Goal: Information Seeking & Learning: Learn about a topic

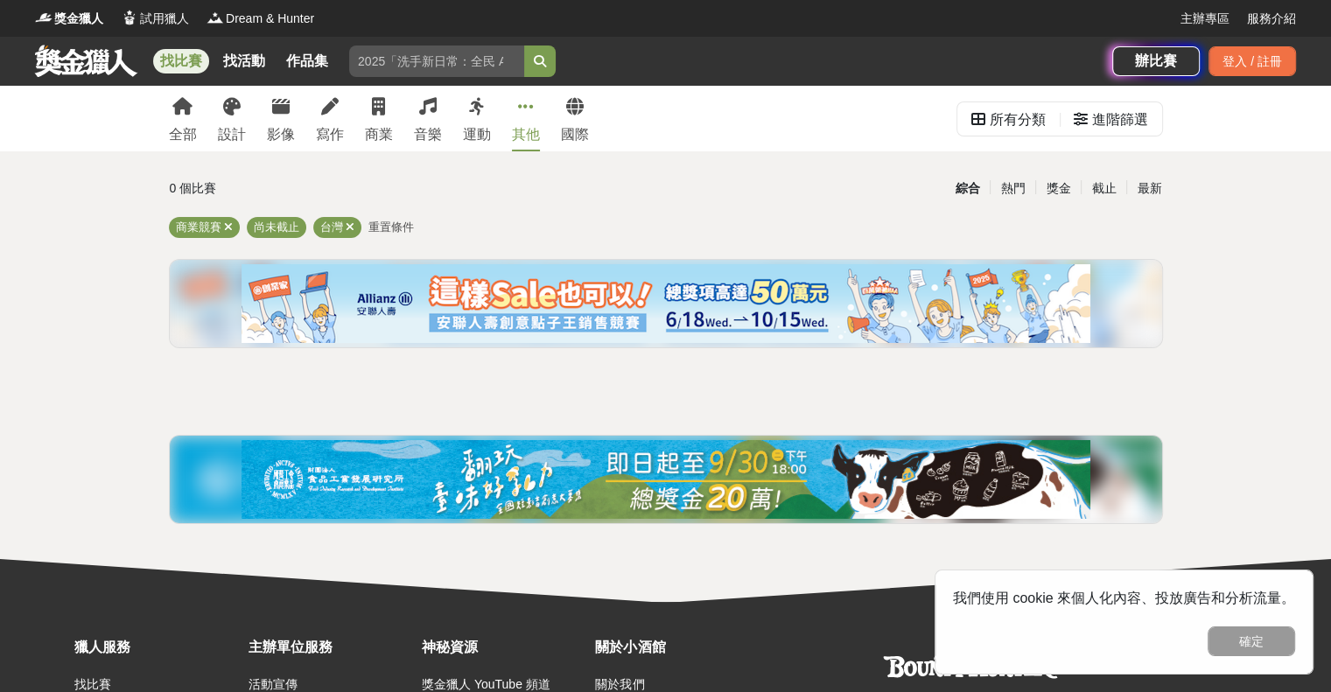
click at [532, 108] on icon at bounding box center [526, 107] width 16 height 18
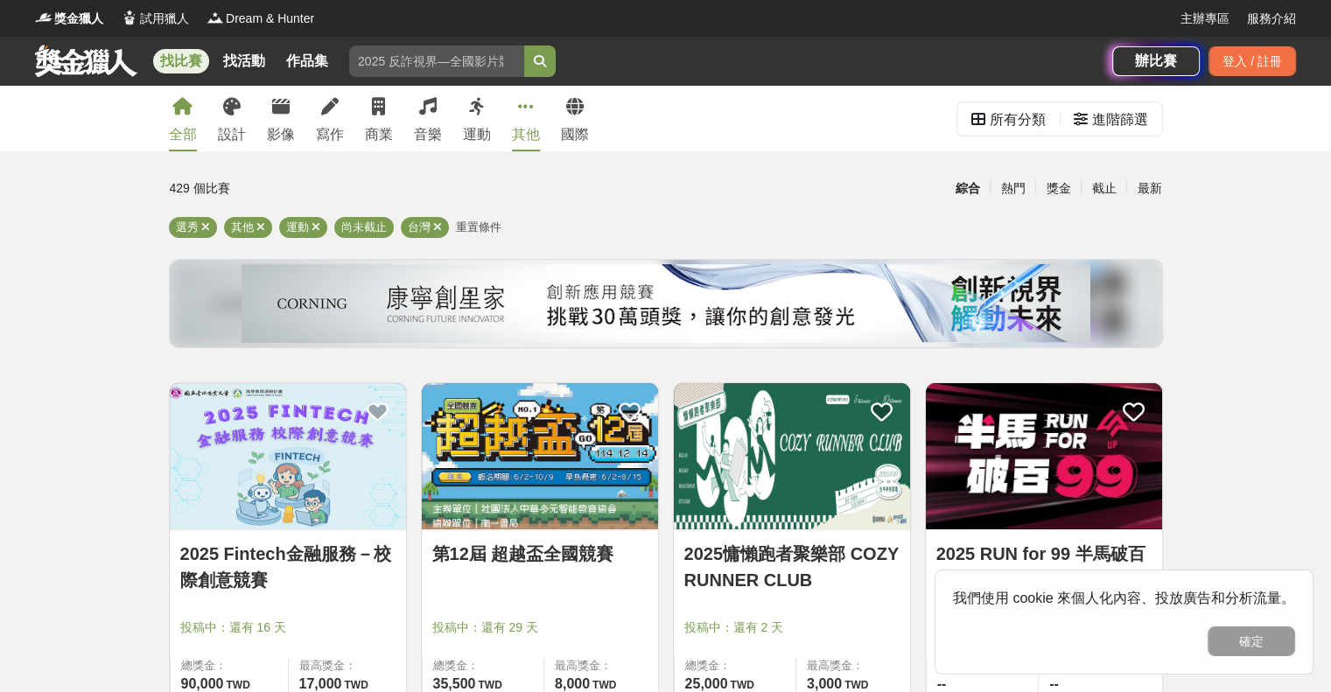
click at [172, 120] on link "全部" at bounding box center [183, 119] width 28 height 66
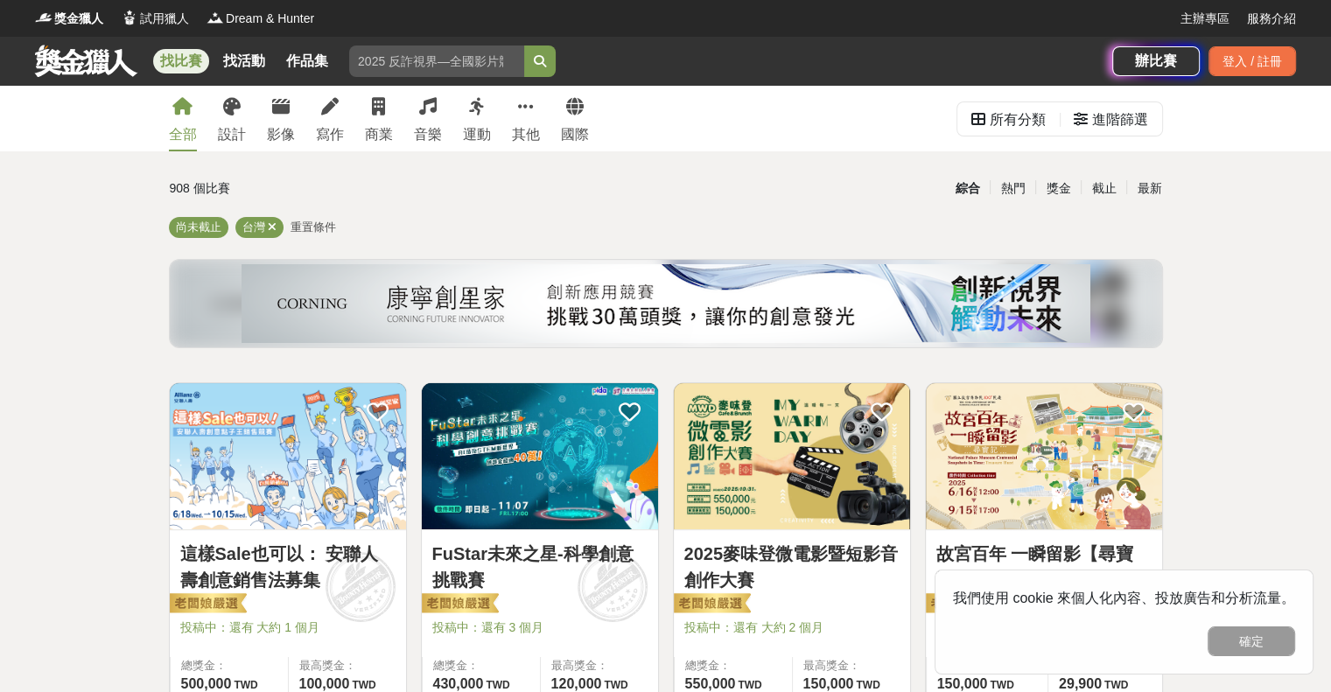
click at [324, 231] on span "重置條件" at bounding box center [314, 227] width 46 height 13
click at [316, 227] on span "重置條件" at bounding box center [314, 227] width 46 height 13
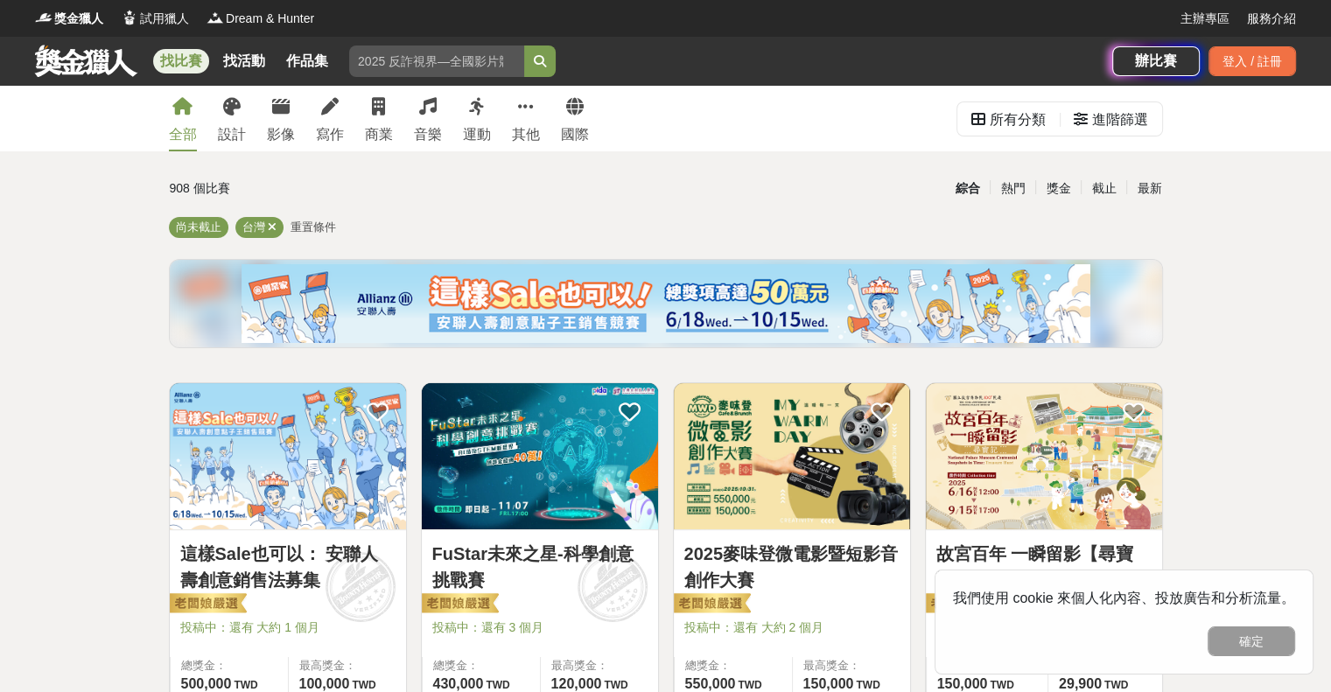
click at [316, 227] on span "重置條件" at bounding box center [314, 227] width 46 height 13
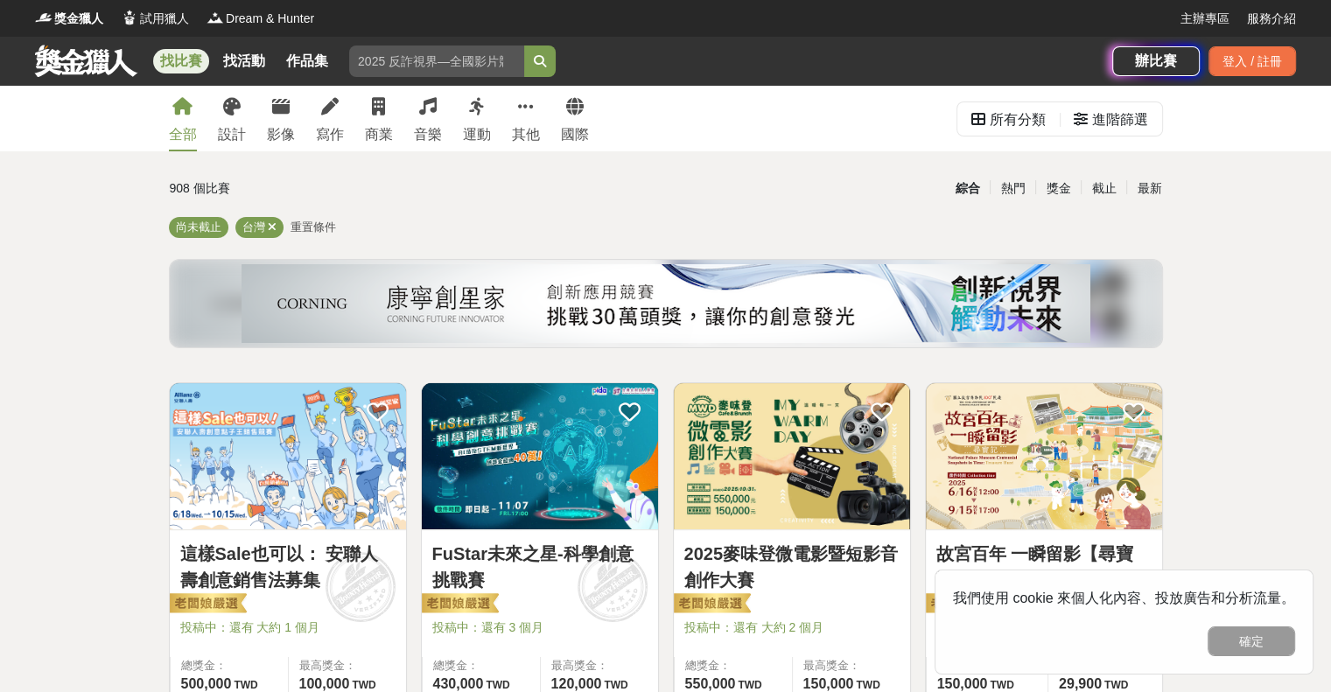
click at [305, 228] on span "重置條件" at bounding box center [314, 227] width 46 height 13
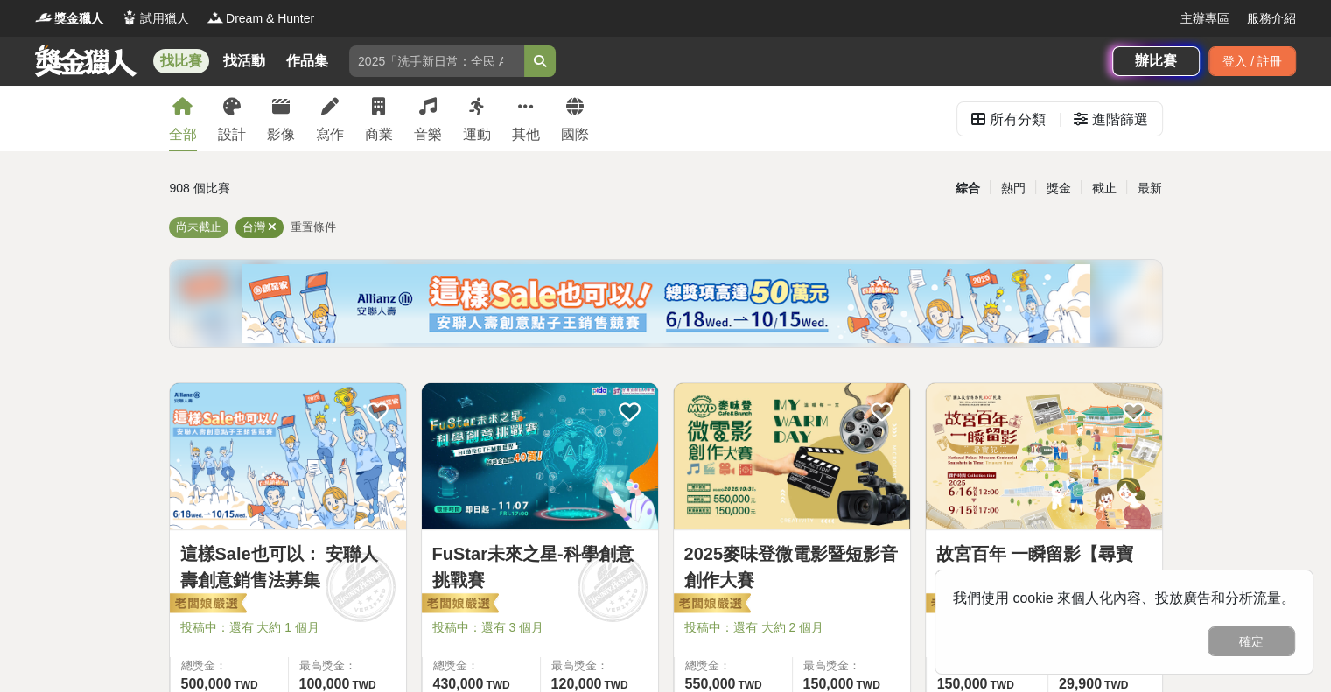
click at [268, 227] on icon at bounding box center [272, 226] width 9 height 11
click at [277, 233] on span "重置條件" at bounding box center [258, 227] width 46 height 13
click at [1098, 106] on div "進階篩選" at bounding box center [1120, 119] width 56 height 35
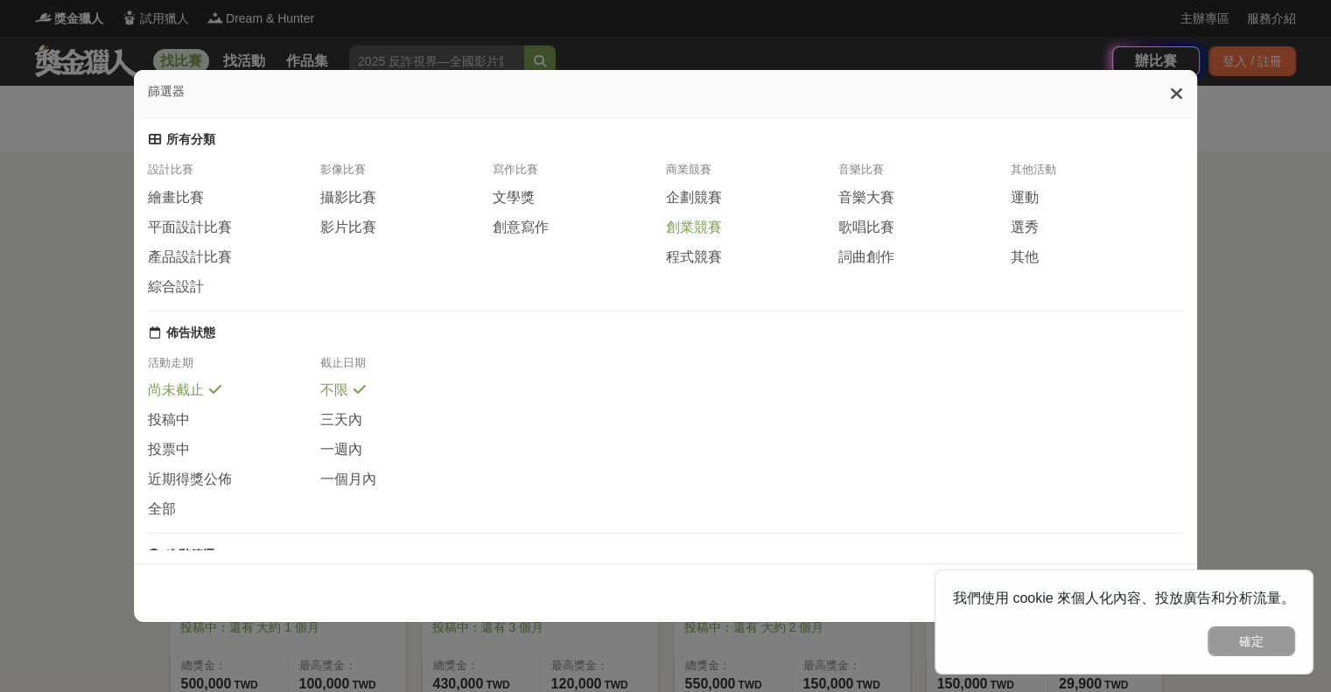
click at [705, 237] on span "創業競賽" at bounding box center [693, 228] width 56 height 18
click at [703, 263] on span "程式競賽" at bounding box center [693, 257] width 56 height 18
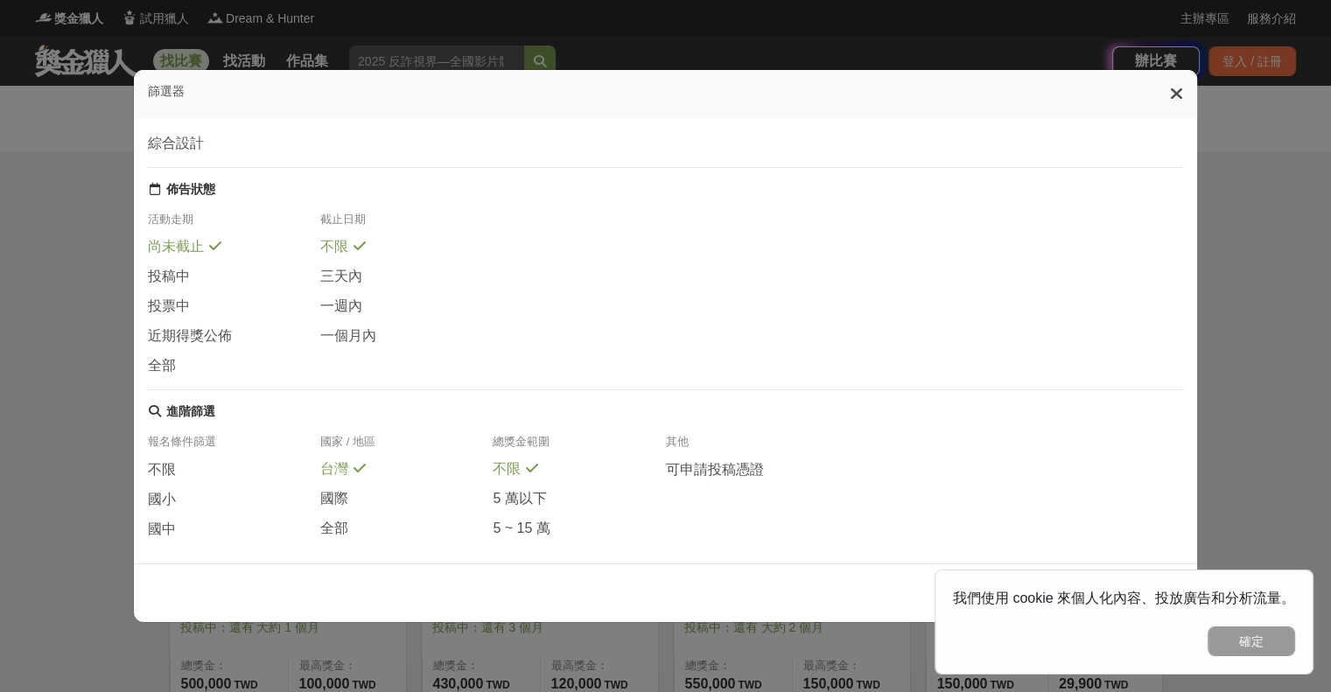
scroll to position [261, 0]
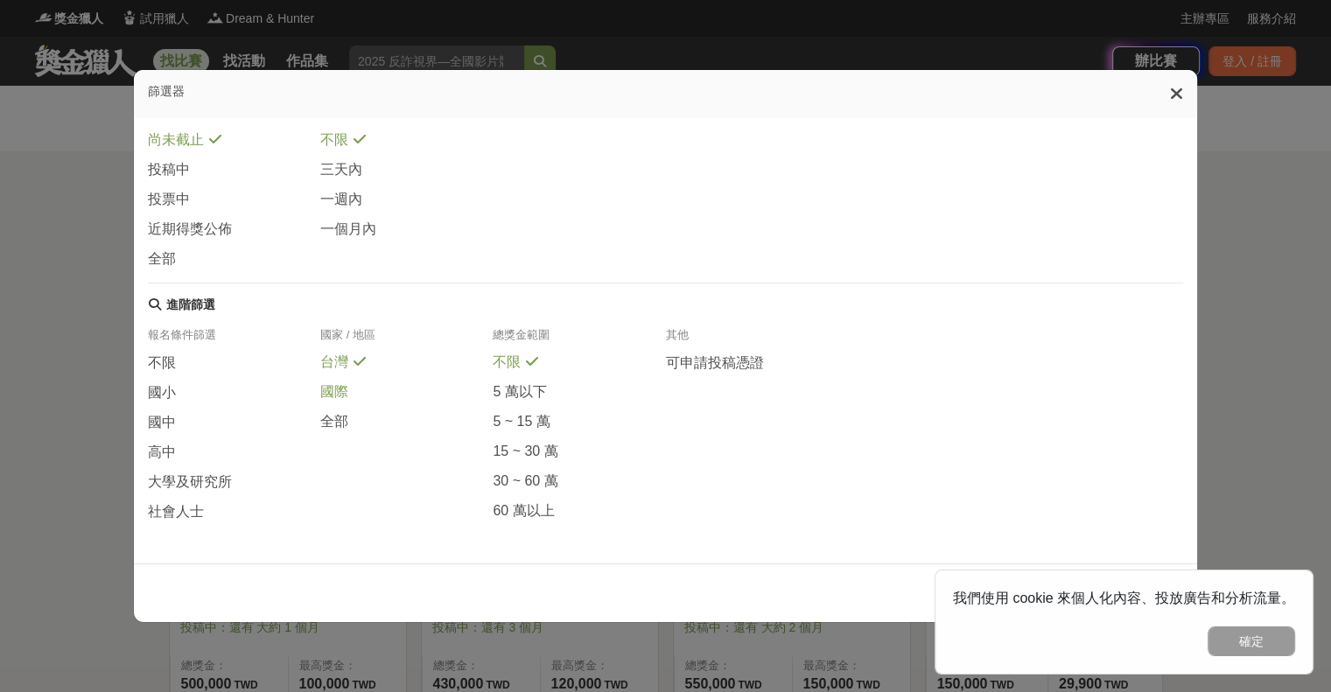
click at [361, 394] on span at bounding box center [360, 389] width 14 height 14
click at [345, 422] on div "全部" at bounding box center [406, 421] width 172 height 19
click at [1252, 639] on button "確定" at bounding box center [1252, 642] width 88 height 30
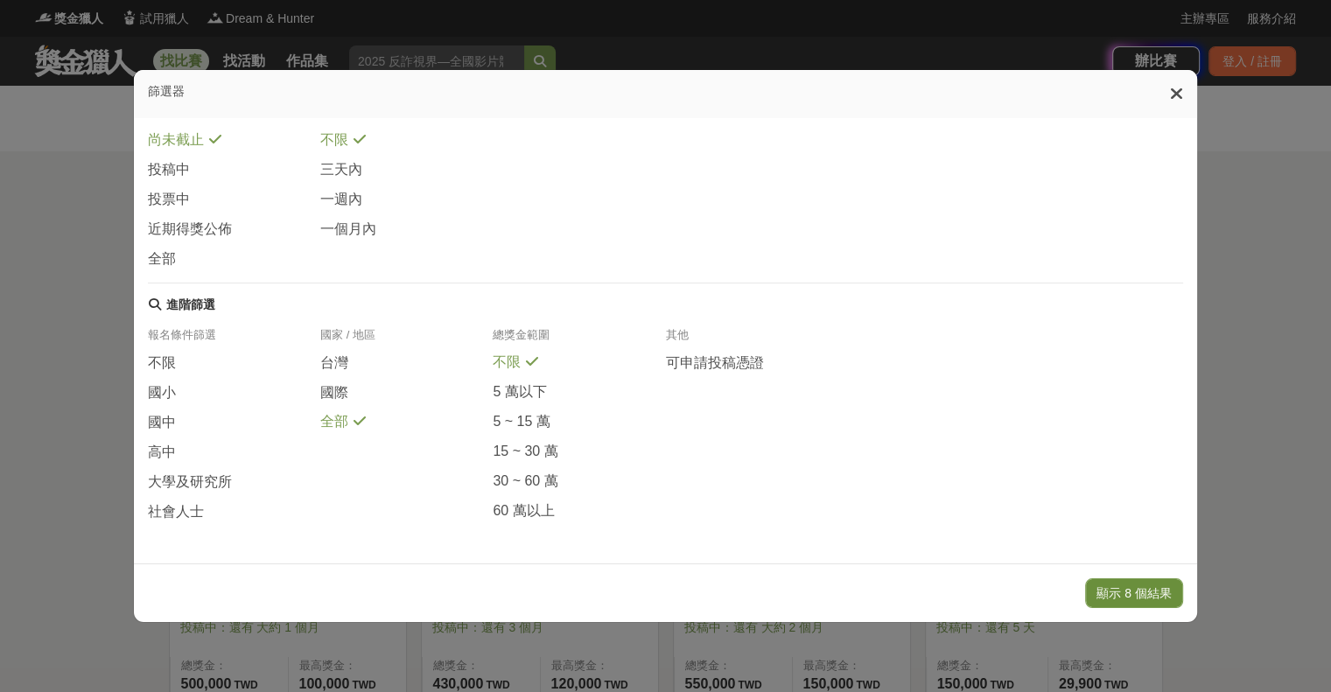
click at [1160, 586] on button "顯示 8 個結果" at bounding box center [1134, 594] width 98 height 30
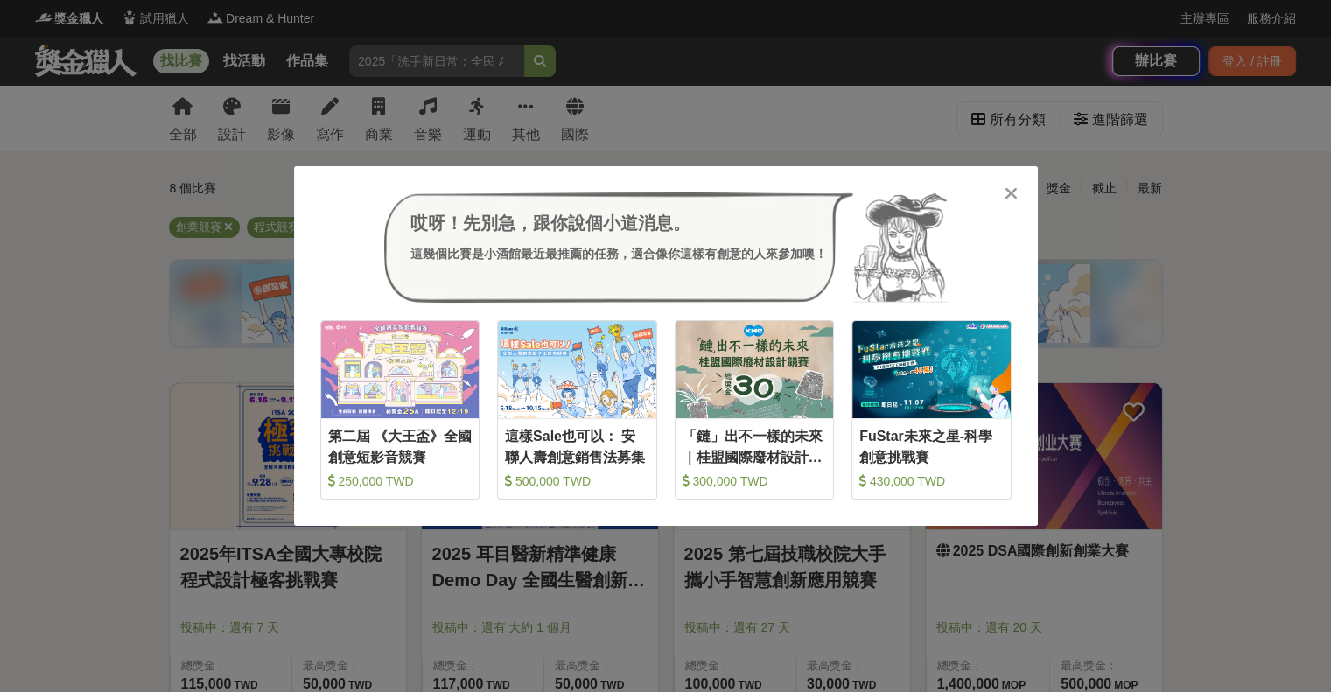
click at [1012, 194] on icon at bounding box center [1011, 194] width 13 height 18
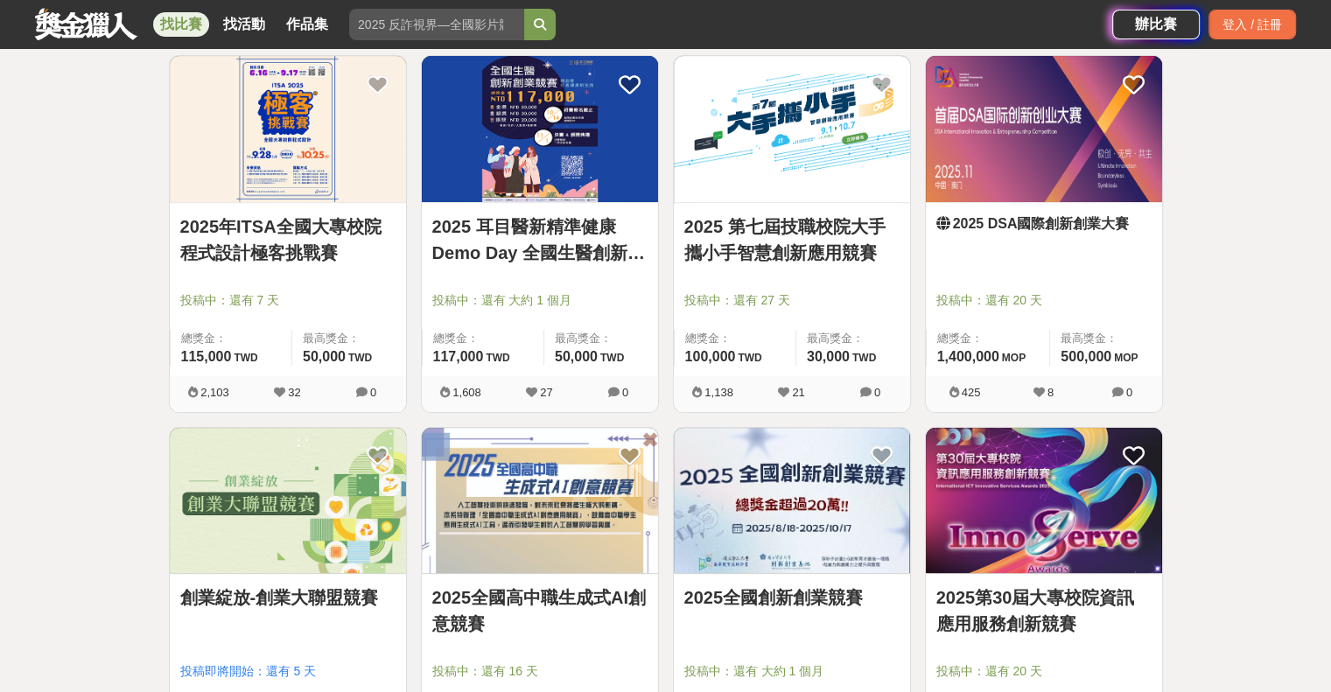
scroll to position [339, 0]
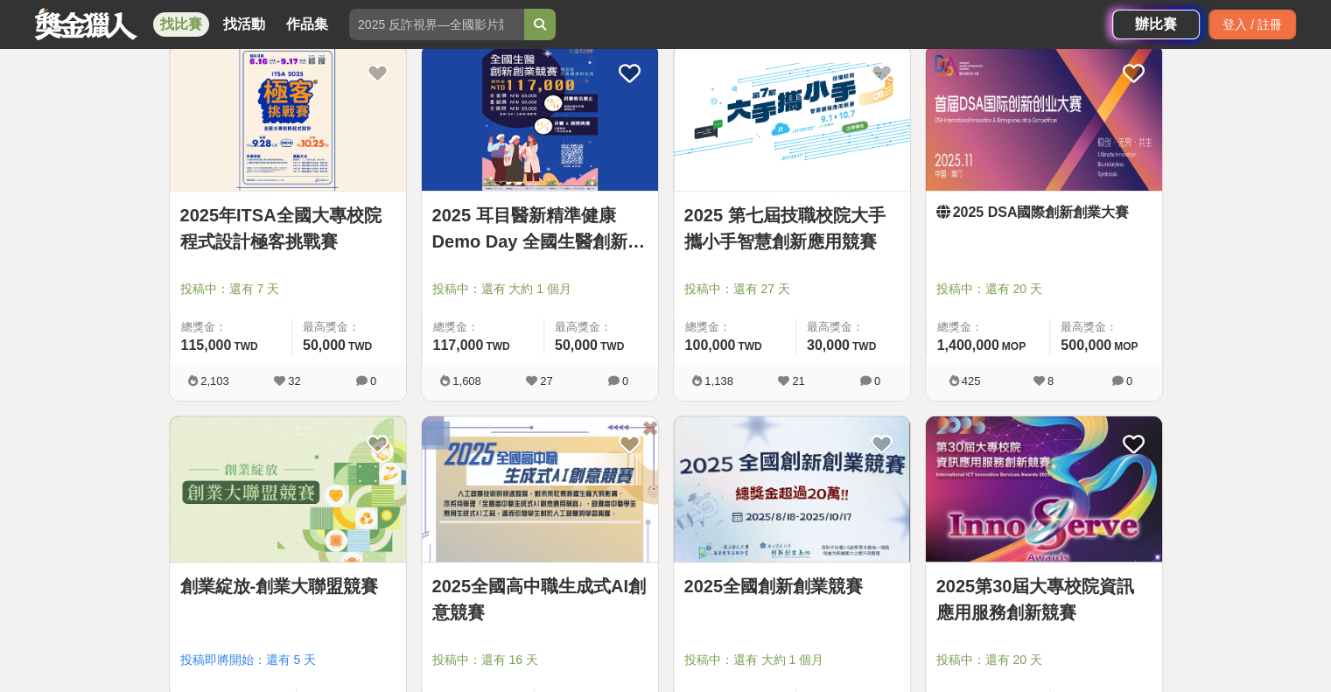
click at [1028, 216] on link "2025 DSA國際創新創業大賽" at bounding box center [1043, 212] width 215 height 21
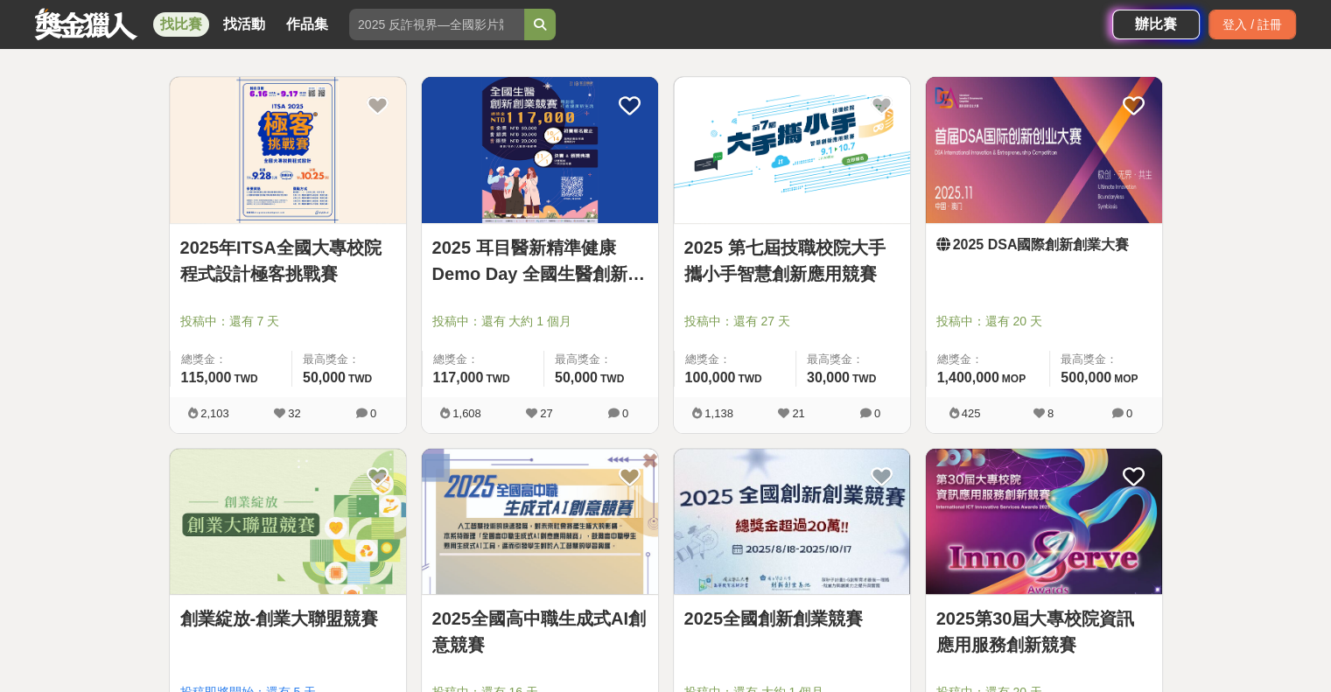
scroll to position [305, 0]
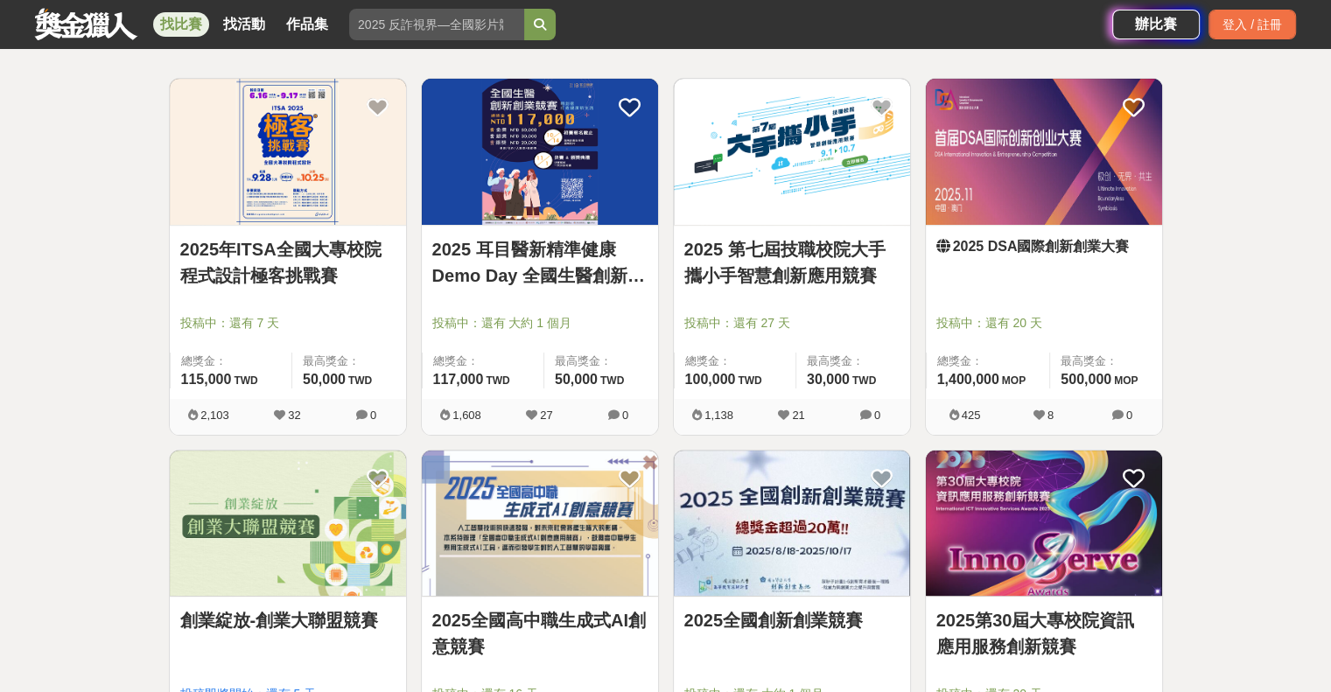
click at [525, 261] on link "2025 耳目醫新精準健康 Demo Day 全國生醫創新創業競賽" at bounding box center [539, 262] width 215 height 53
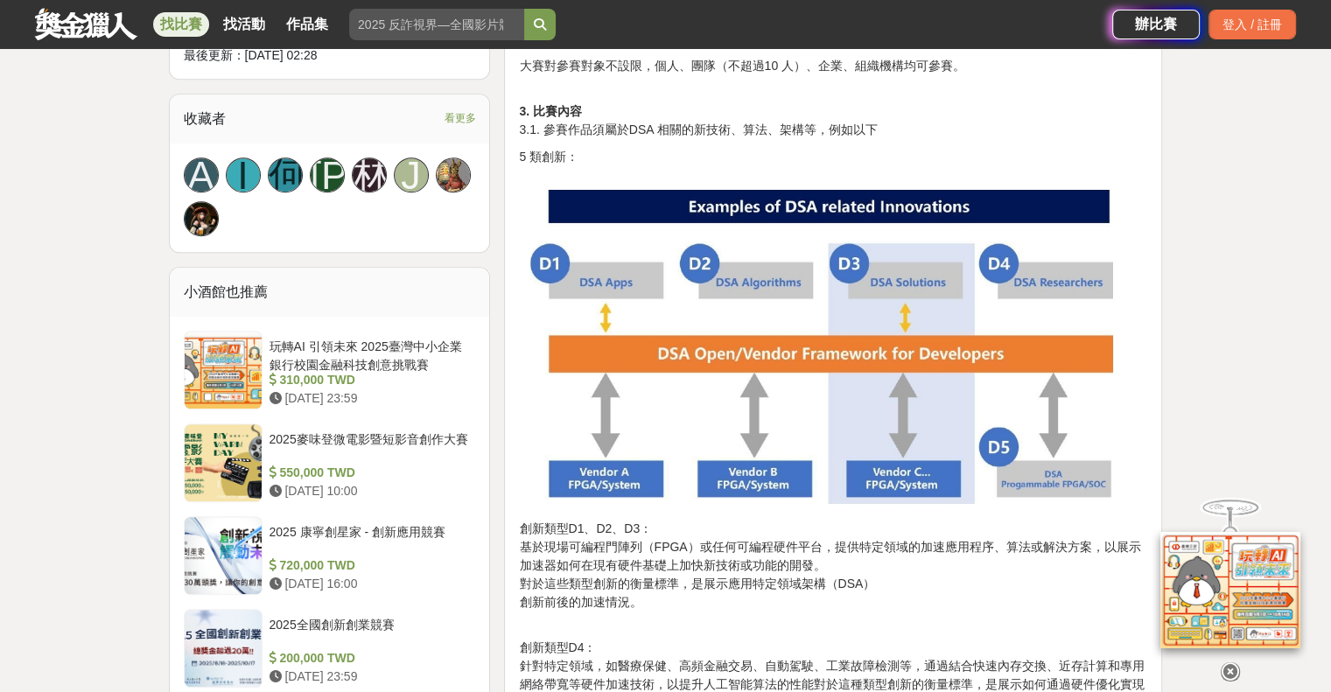
scroll to position [1127, 0]
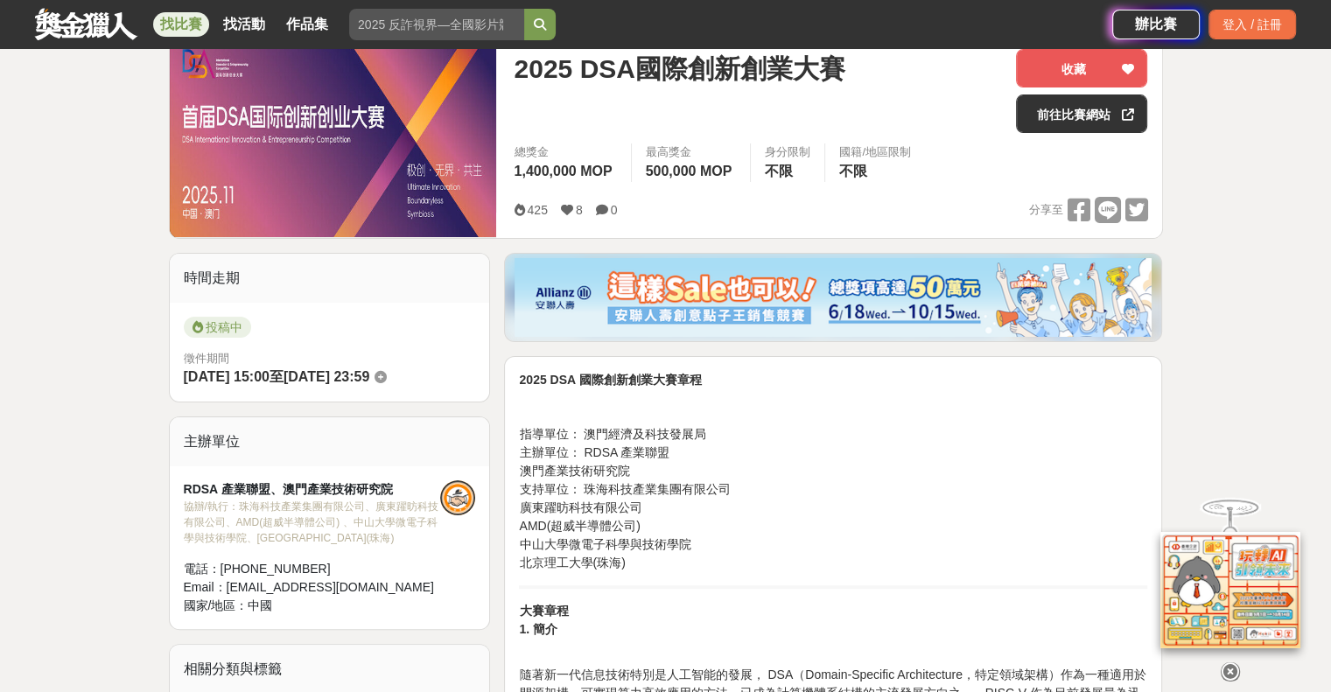
scroll to position [0, 0]
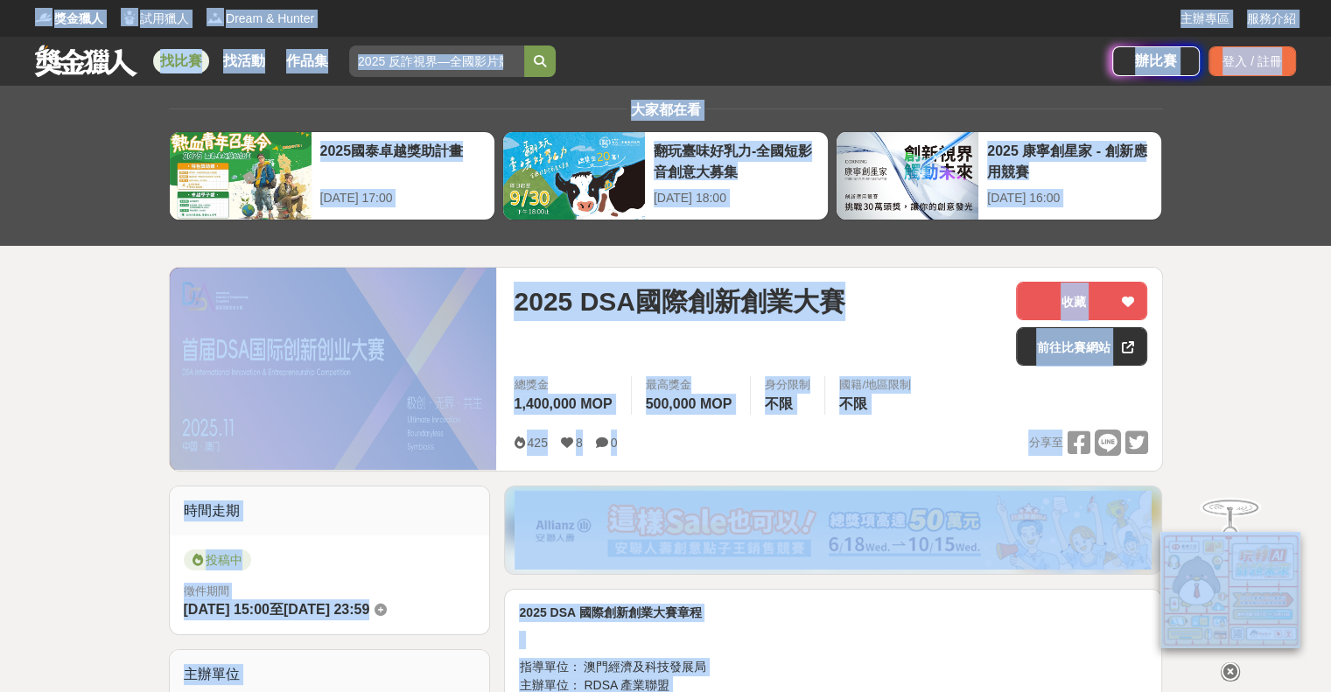
copy div "獎金獵人 試用獵人 Dream & Hunter 主辦專區 服務介紹 找比賽 找活動 作品集 青春戀愛 健康生活 美術 美術創作素養 馬拉松賽事 金融知識 辦…"
click at [539, 325] on div "2025 DSA國際創新創業大賽" at bounding box center [758, 324] width 488 height 84
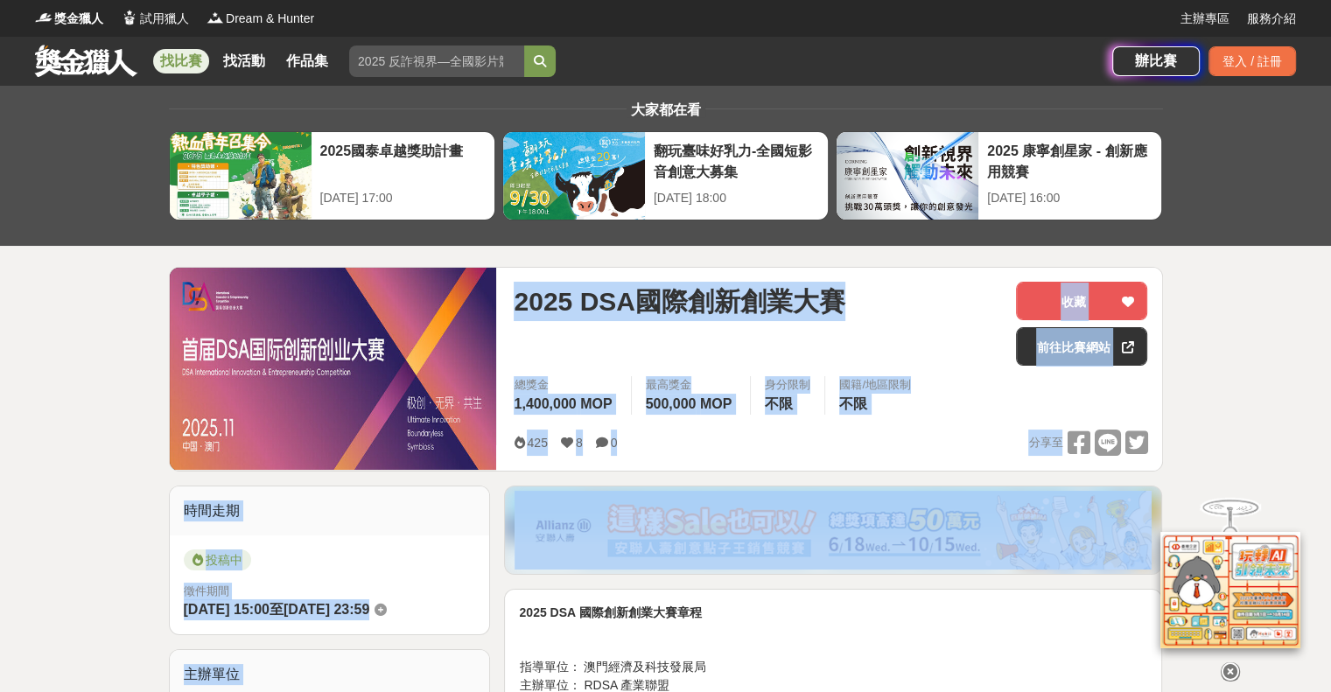
drag, startPoint x: 516, startPoint y: 298, endPoint x: 763, endPoint y: 507, distance: 323.5
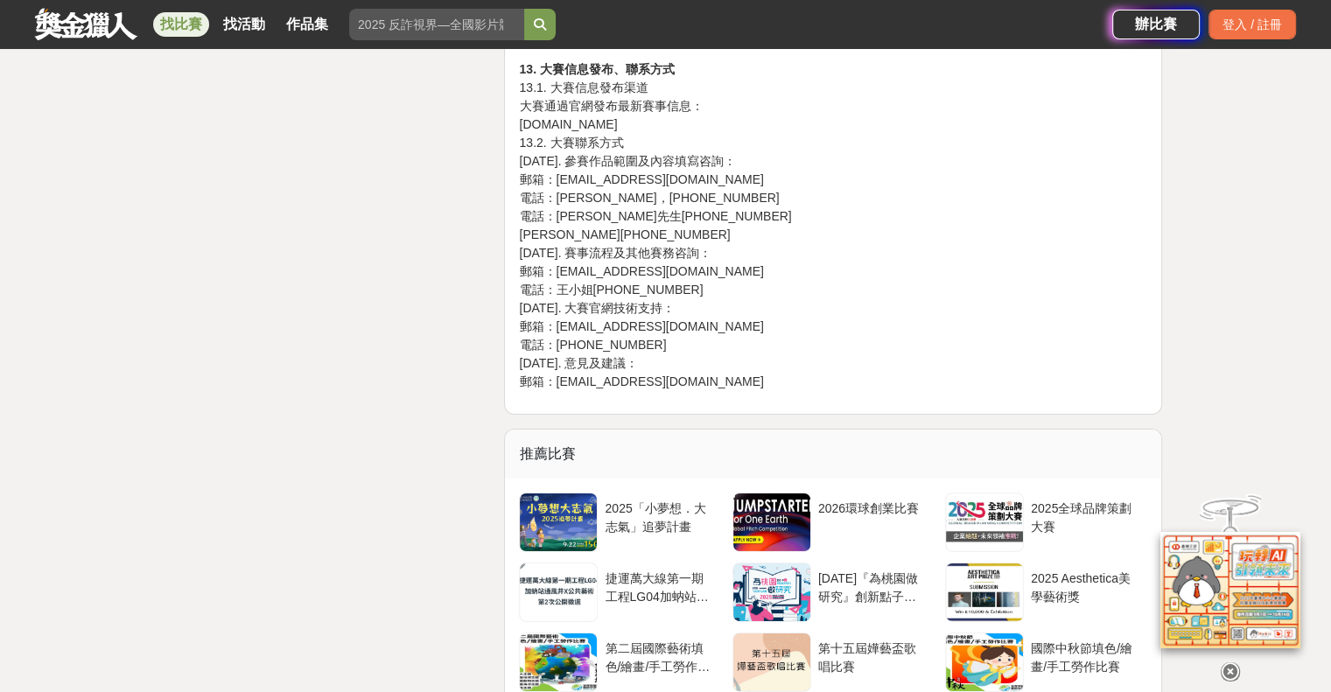
scroll to position [5590, 0]
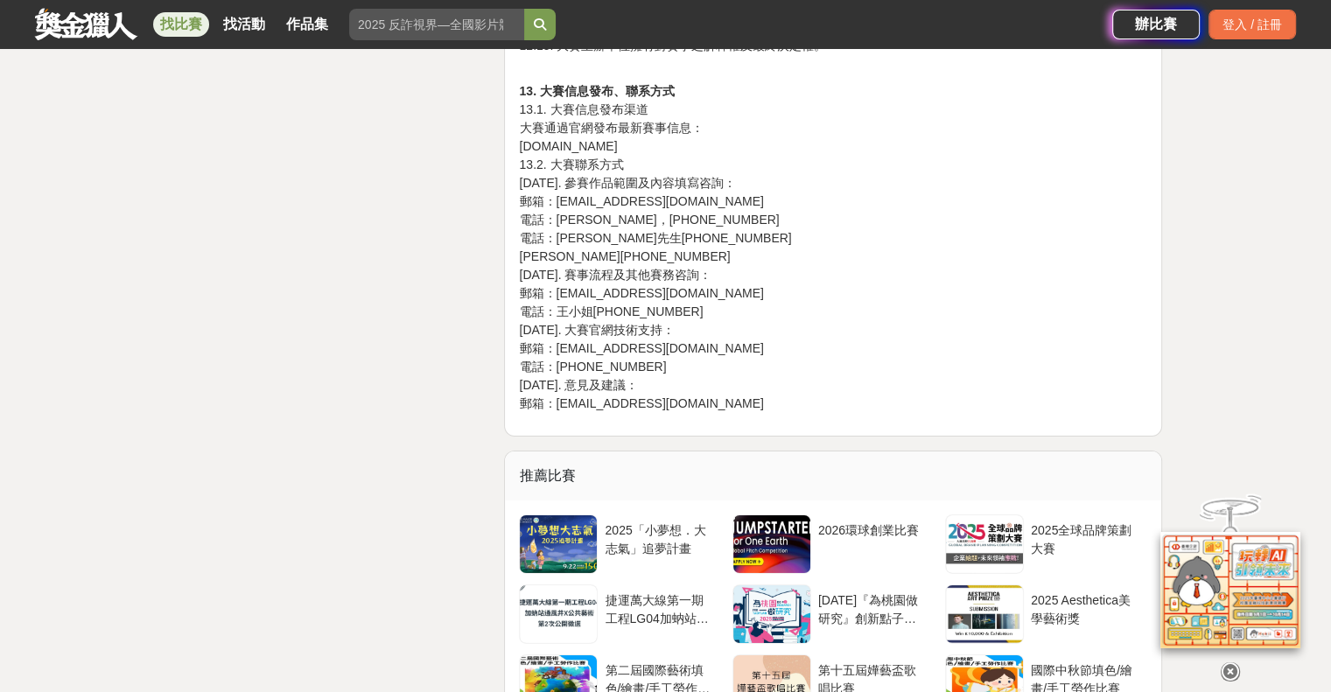
copy div "2025 DSA國際創新創業大賽 收藏 前往比賽網站 總獎金 1,400,000 MOP 最高獎金 500,000 MOP 身分限制 不限 國籍/地區限制 不…"
click at [860, 259] on p "13. 大賽信息發布、聯系方式 13.1. 大賽信息發布渠道 大賽通過官網發布最新賽事信息： www.dsa-international-competitio…" at bounding box center [833, 238] width 628 height 349
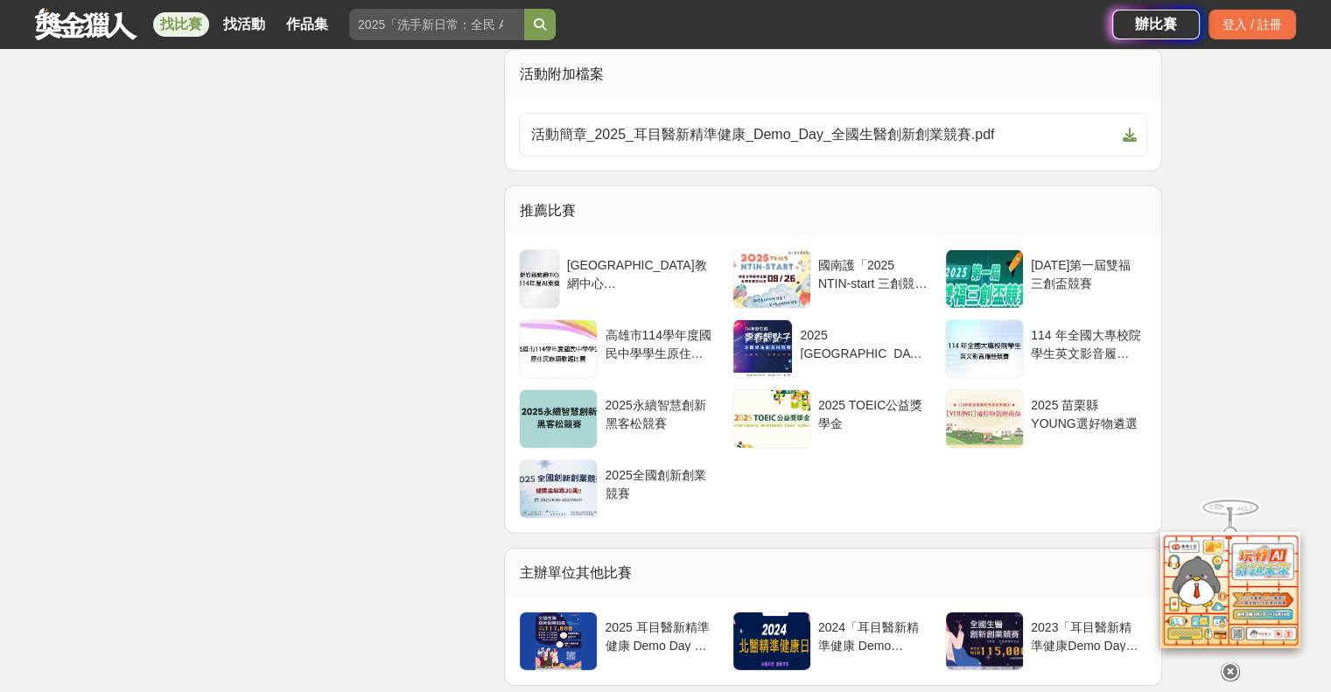
scroll to position [5281, 0]
click at [862, 144] on span "活動簡章_2025_耳目醫新精準健康_Demo_Day_全國生醫創新創業競賽.pdf" at bounding box center [822, 135] width 585 height 21
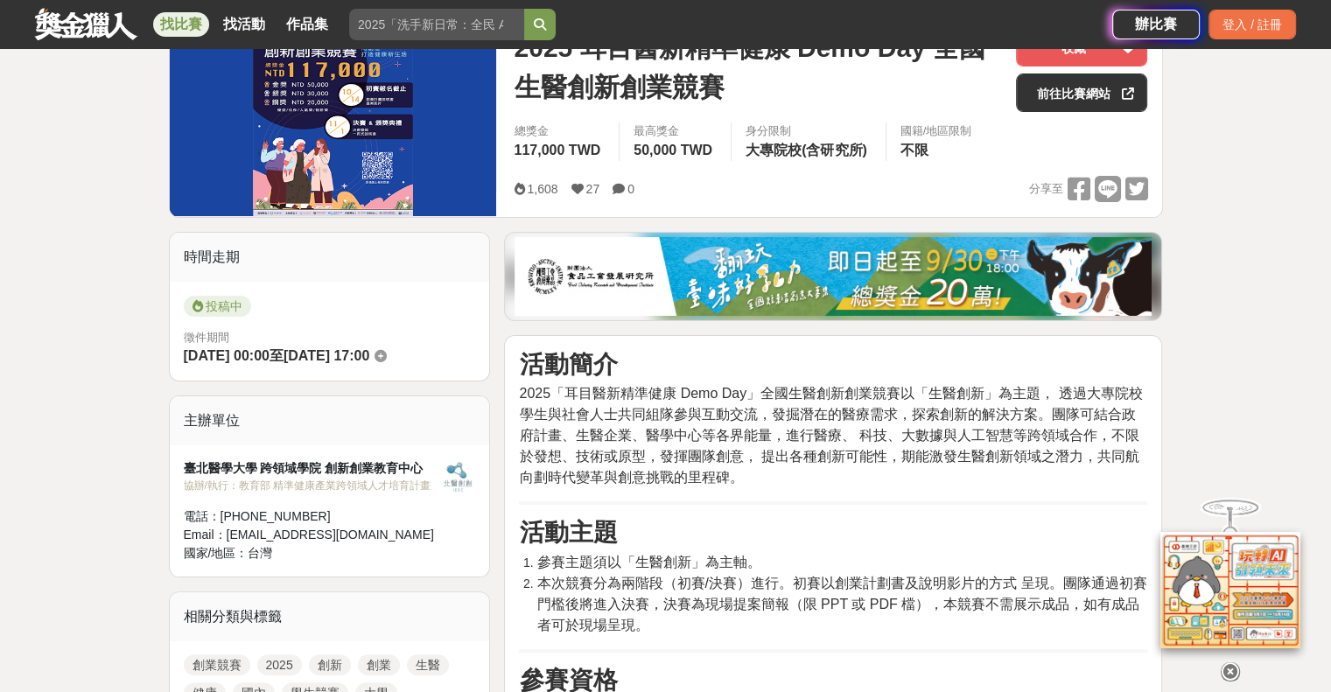
scroll to position [0, 0]
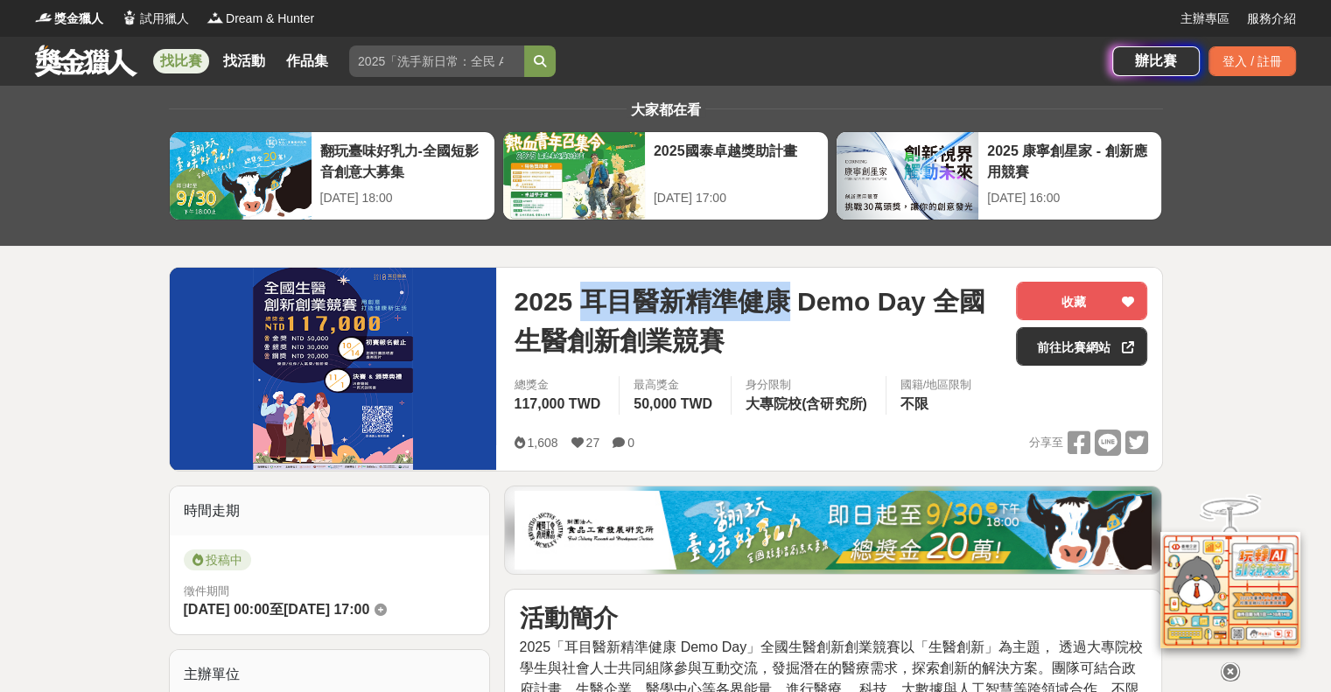
drag, startPoint x: 579, startPoint y: 293, endPoint x: 791, endPoint y: 303, distance: 212.9
click at [791, 303] on span "2025 耳目醫新精準健康 Demo Day 全國生醫創新創業競賽" at bounding box center [758, 321] width 488 height 79
copy span "耳目醫新精準健康"
click at [755, 292] on span "2025 耳目醫新精準健康 Demo Day 全國生醫創新創業競賽" at bounding box center [758, 321] width 488 height 79
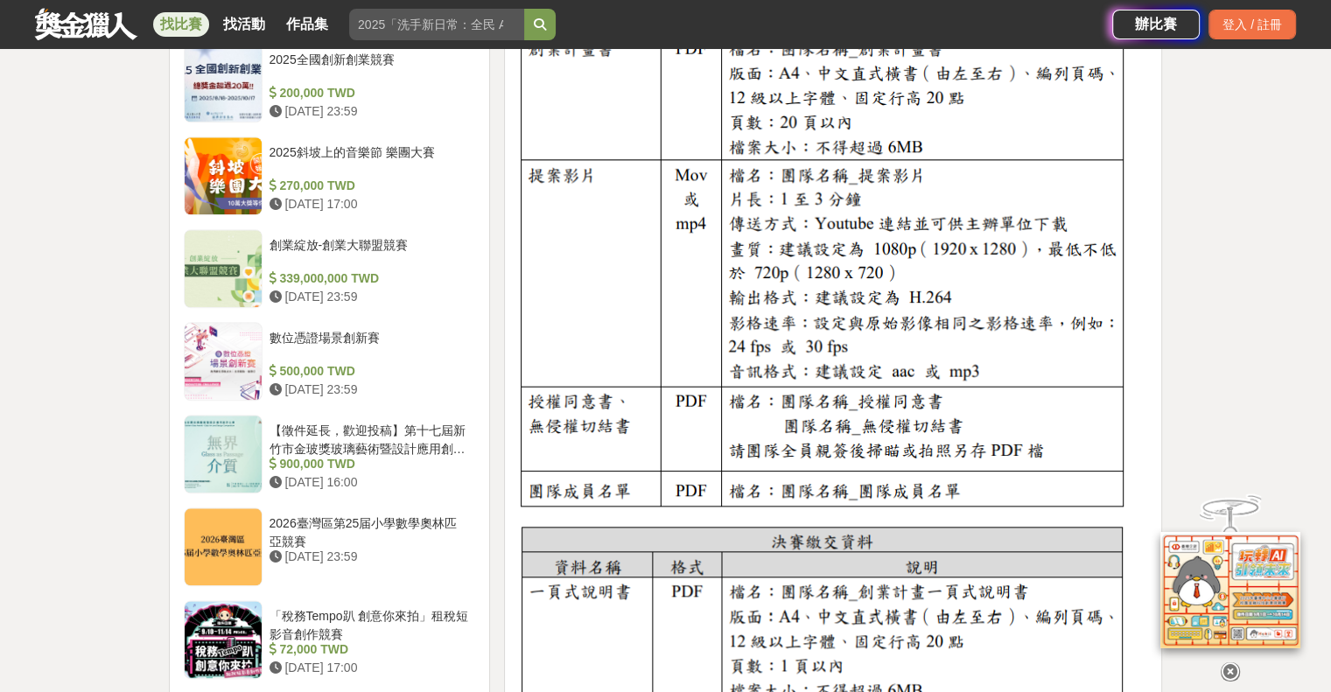
scroll to position [1899, 0]
